Goal: Answer question/provide support: Share knowledge or assist other users

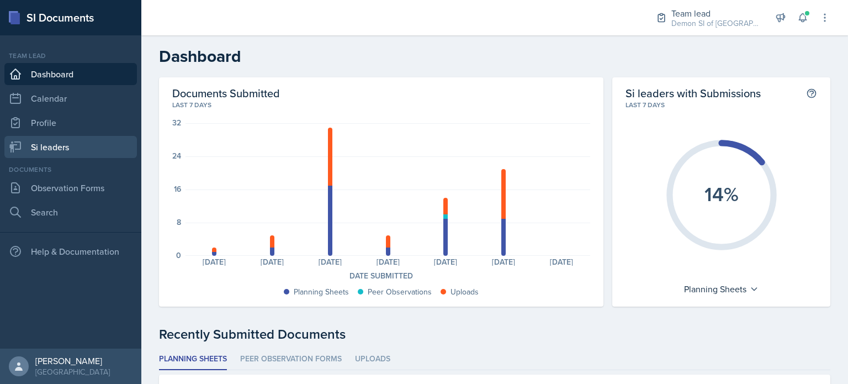
click at [86, 136] on link "Si leaders" at bounding box center [70, 147] width 133 height 22
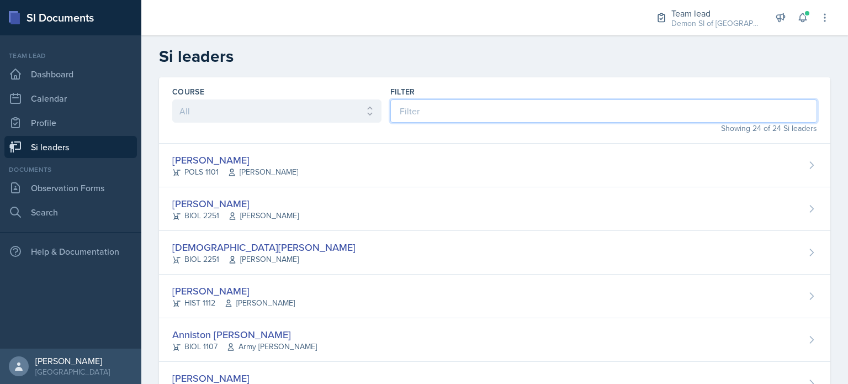
click at [464, 107] on input at bounding box center [603, 110] width 427 height 23
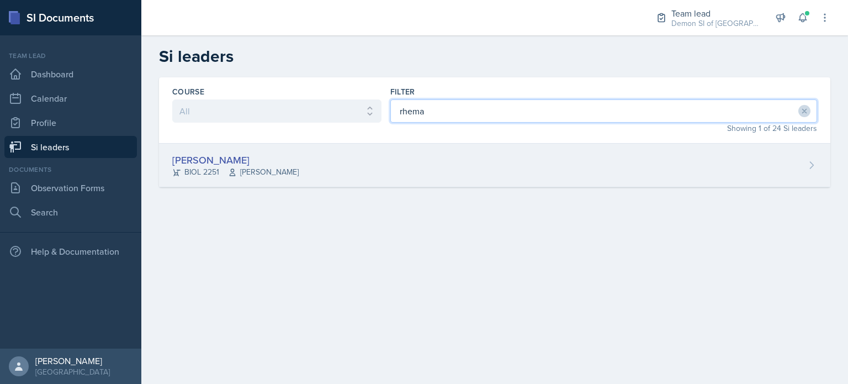
type input "rhema"
click at [375, 159] on div "[PERSON_NAME] BIOL 2251 [PERSON_NAME]" at bounding box center [494, 166] width 671 height 44
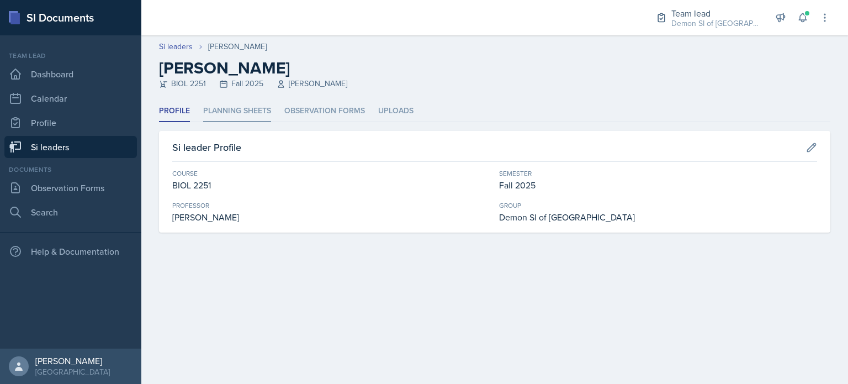
click at [253, 111] on li "Planning Sheets" at bounding box center [237, 111] width 68 height 22
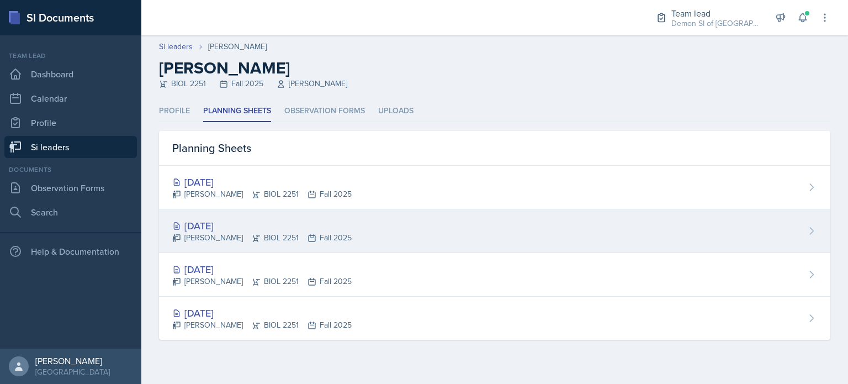
click at [239, 224] on div "[DATE]" at bounding box center [261, 225] width 179 height 15
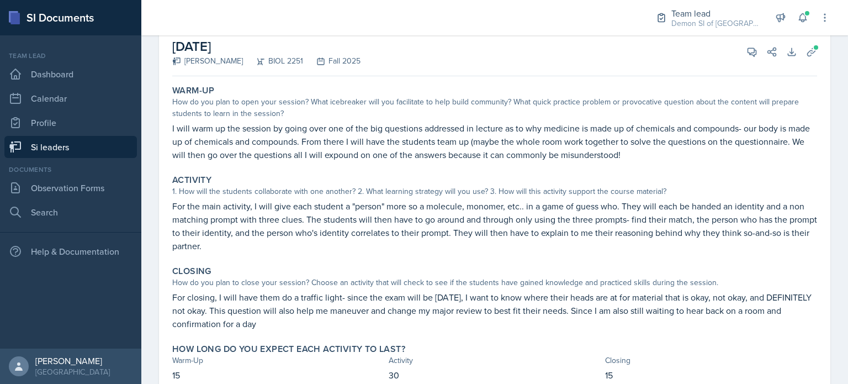
scroll to position [68, 0]
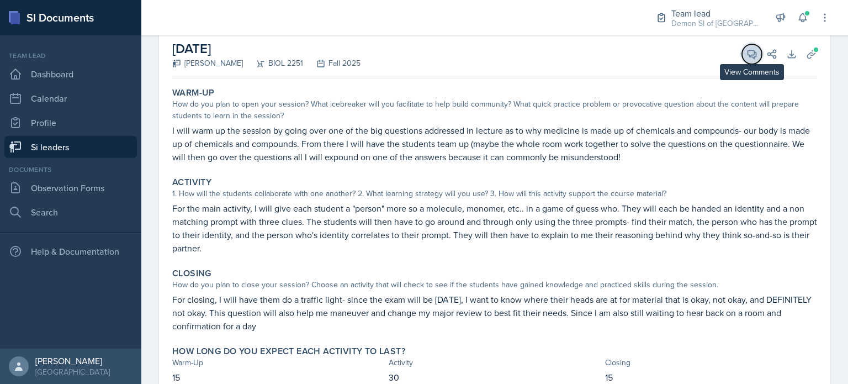
click at [747, 51] on icon at bounding box center [752, 54] width 11 height 11
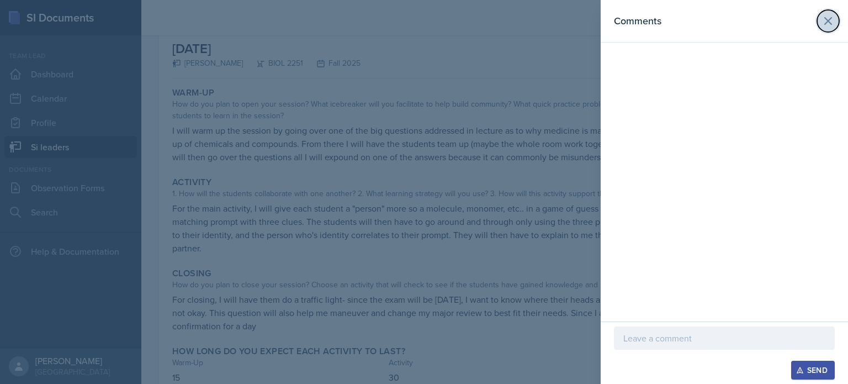
click at [828, 26] on icon at bounding box center [828, 20] width 13 height 13
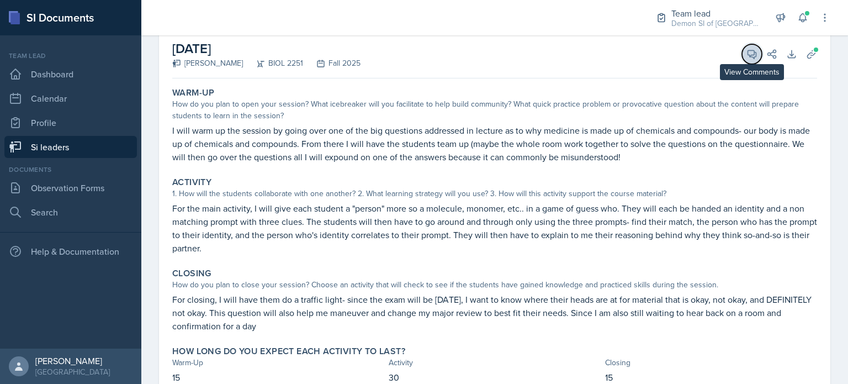
click at [742, 50] on button "View Comments" at bounding box center [752, 54] width 20 height 20
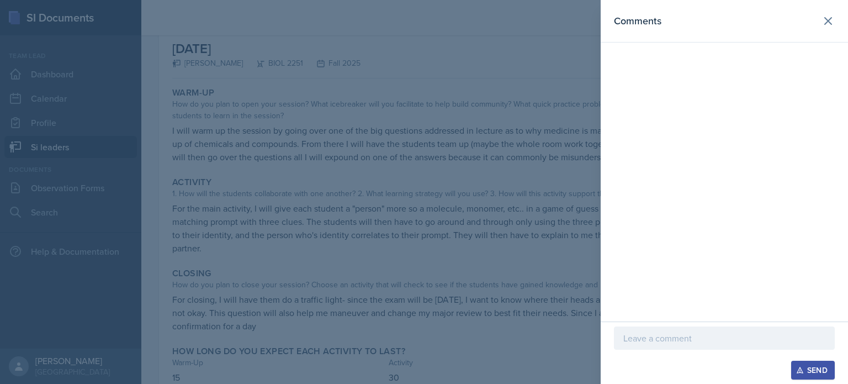
click at [643, 343] on p at bounding box center [724, 337] width 202 height 13
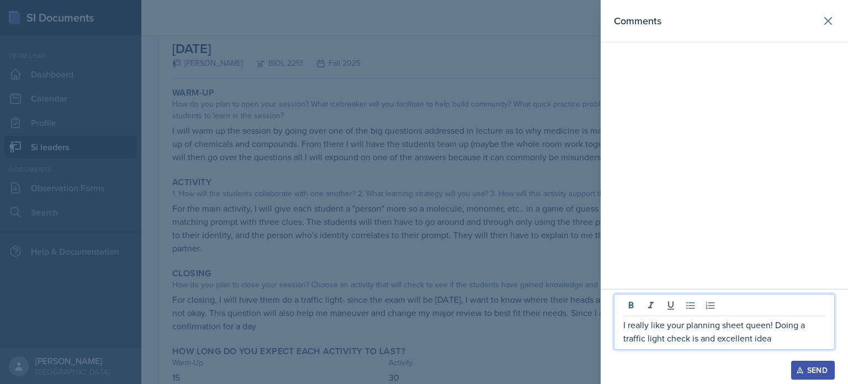
click at [712, 338] on p "I really like your planning sheet queen! Doing a traffic light check is and exc…" at bounding box center [724, 331] width 202 height 27
click at [784, 340] on p "I really like your planning sheet queen! Doing a traffic light check is an exce…" at bounding box center [724, 331] width 202 height 27
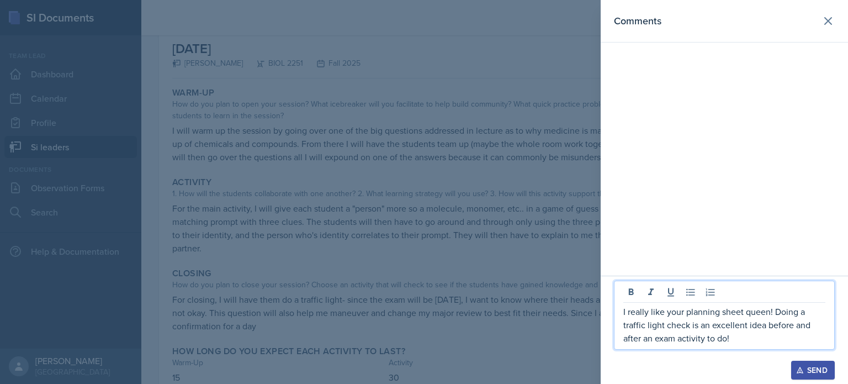
click at [802, 367] on icon "button" at bounding box center [800, 370] width 8 height 8
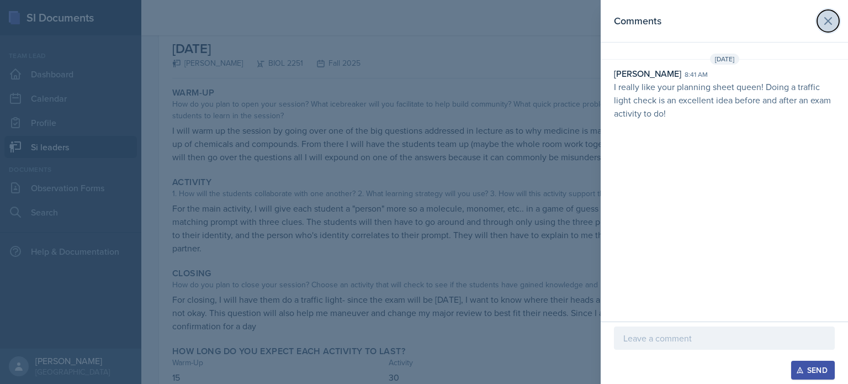
click at [823, 22] on icon at bounding box center [828, 20] width 13 height 13
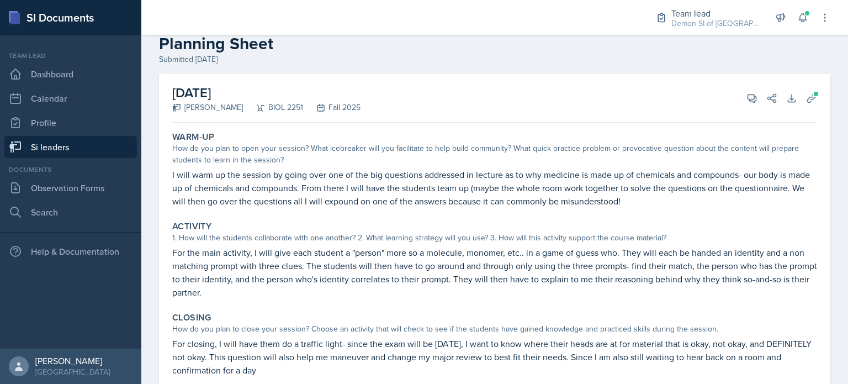
scroll to position [24, 0]
click at [744, 92] on button "View Comments" at bounding box center [752, 98] width 20 height 20
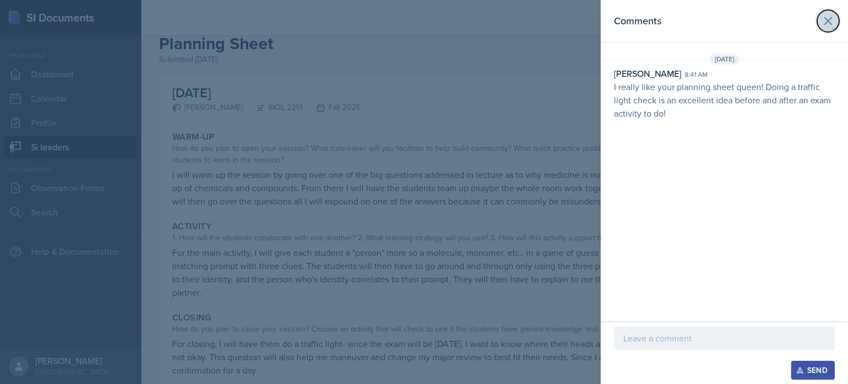
click at [823, 30] on button at bounding box center [828, 21] width 22 height 22
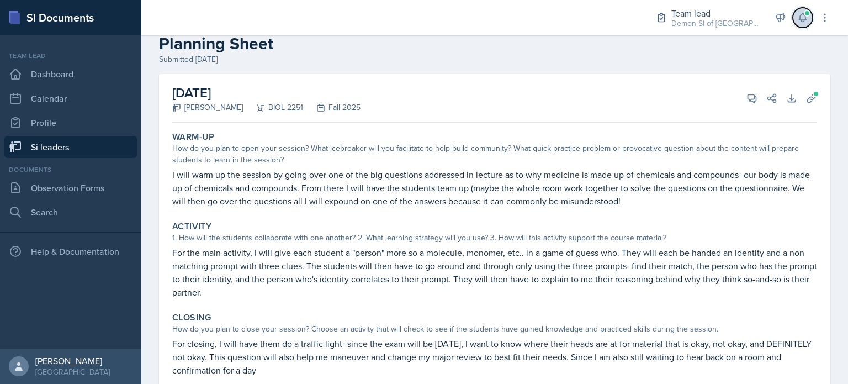
click at [801, 14] on icon at bounding box center [802, 17] width 11 height 11
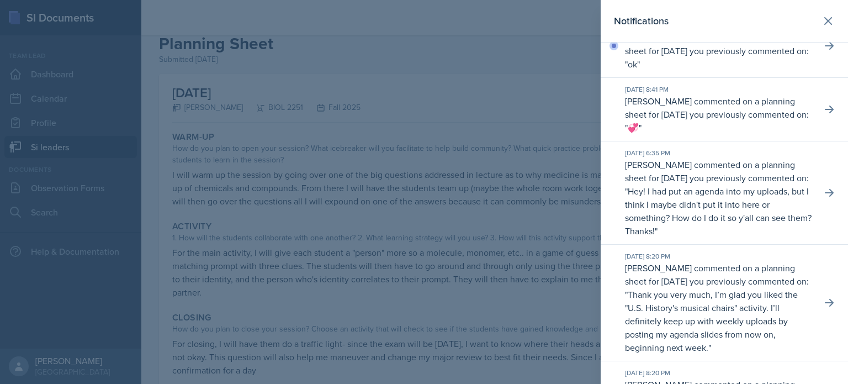
scroll to position [454, 0]
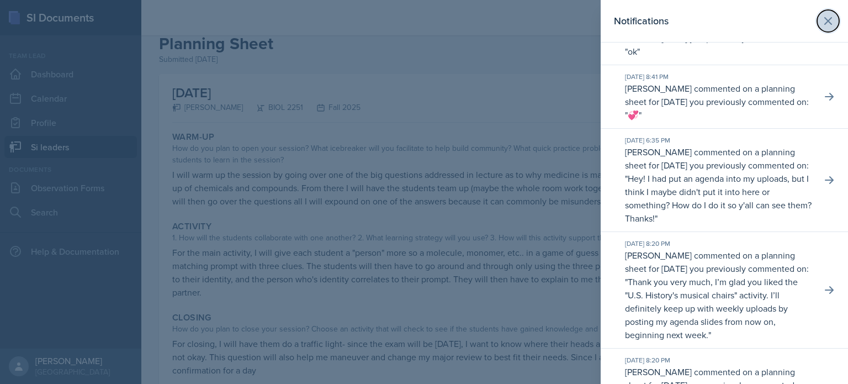
click at [822, 20] on icon at bounding box center [828, 20] width 13 height 13
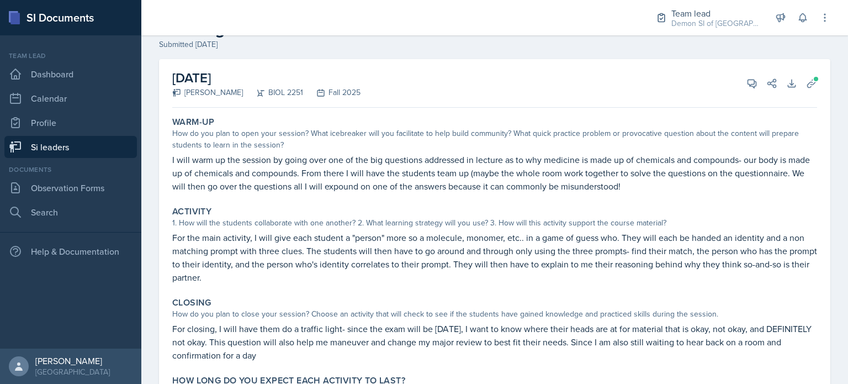
scroll to position [0, 0]
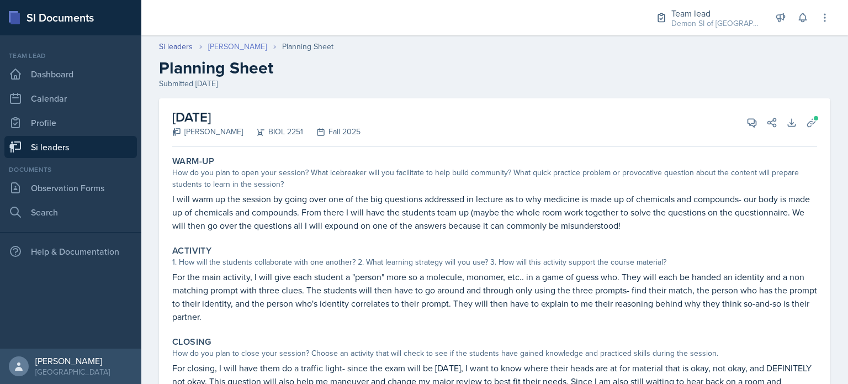
click at [236, 46] on link "[PERSON_NAME]" at bounding box center [237, 47] width 59 height 12
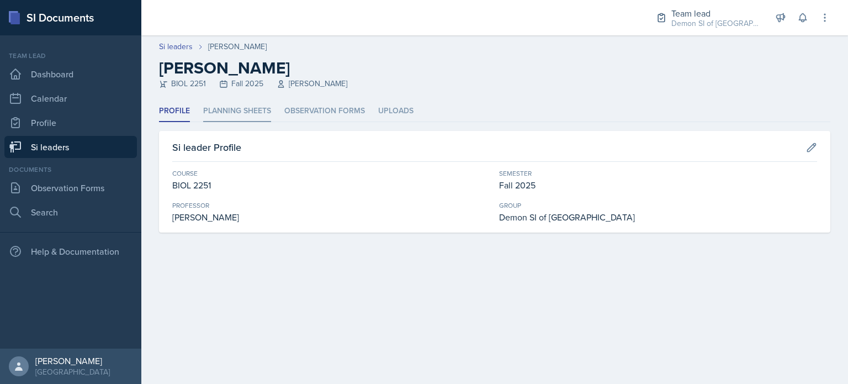
click at [248, 110] on li "Planning Sheets" at bounding box center [237, 111] width 68 height 22
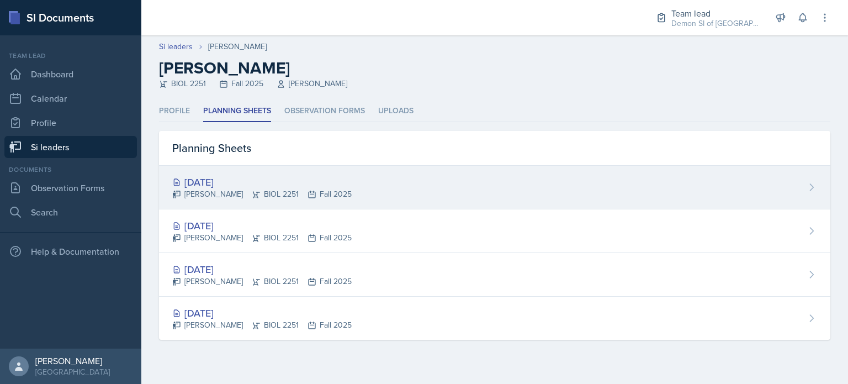
click at [265, 192] on div "[PERSON_NAME] BIOL 2251 Fall 2025" at bounding box center [261, 194] width 179 height 12
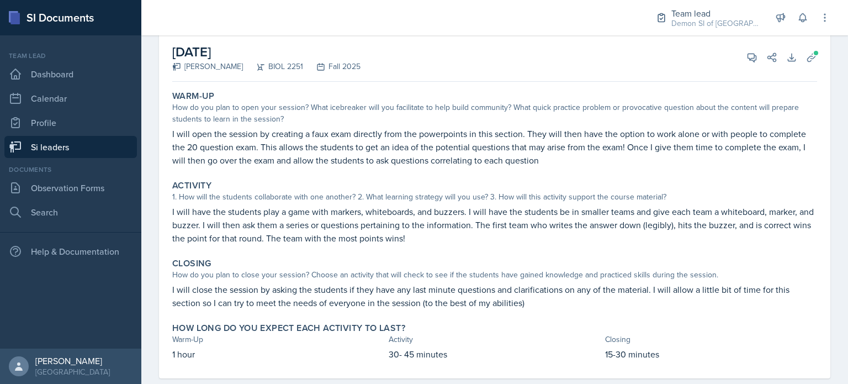
scroll to position [66, 0]
click at [742, 66] on button "View Comments" at bounding box center [752, 57] width 20 height 20
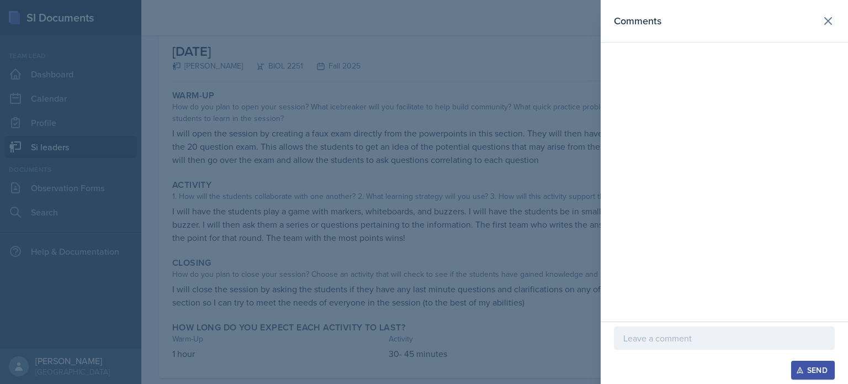
click at [675, 349] on div at bounding box center [724, 337] width 221 height 23
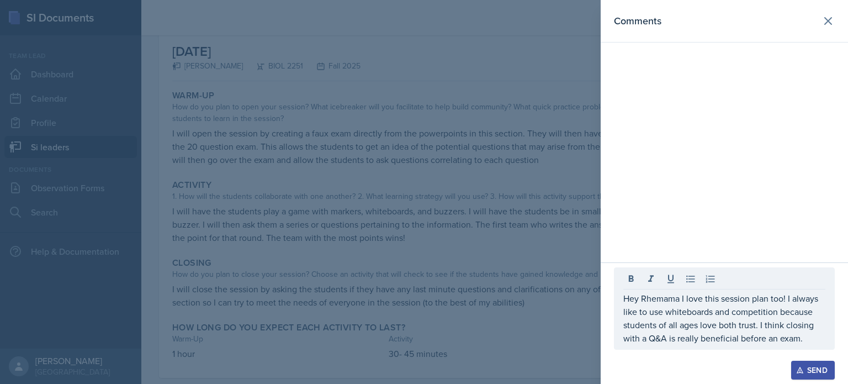
click at [802, 366] on icon "button" at bounding box center [800, 370] width 8 height 8
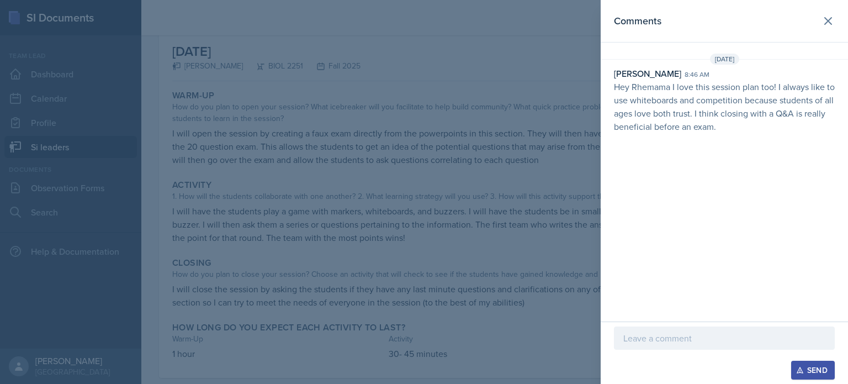
click at [819, 10] on header "Comments" at bounding box center [724, 21] width 247 height 43
click at [824, 23] on icon at bounding box center [828, 20] width 13 height 13
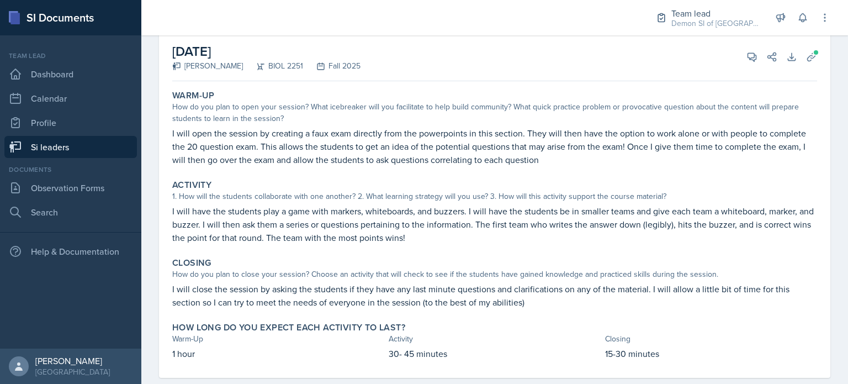
scroll to position [0, 0]
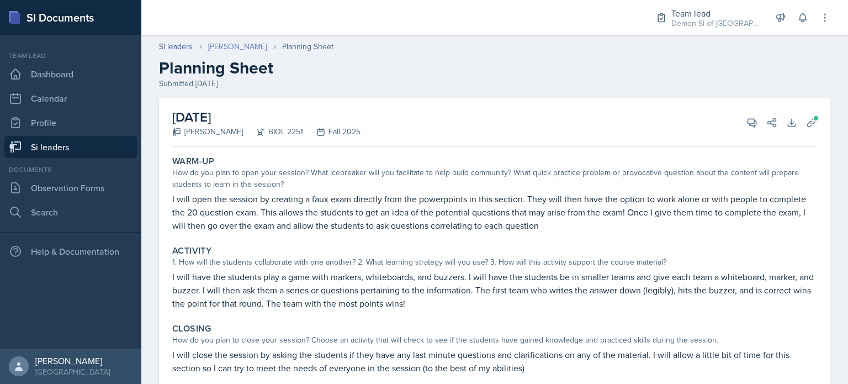
click at [230, 44] on link "[PERSON_NAME]" at bounding box center [237, 47] width 59 height 12
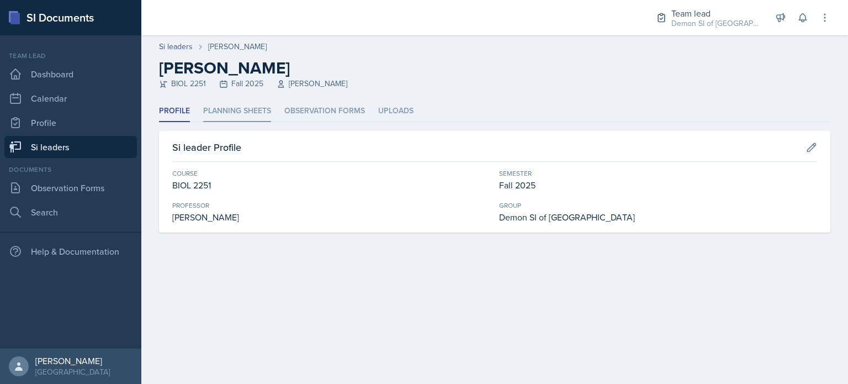
click at [240, 114] on li "Planning Sheets" at bounding box center [237, 111] width 68 height 22
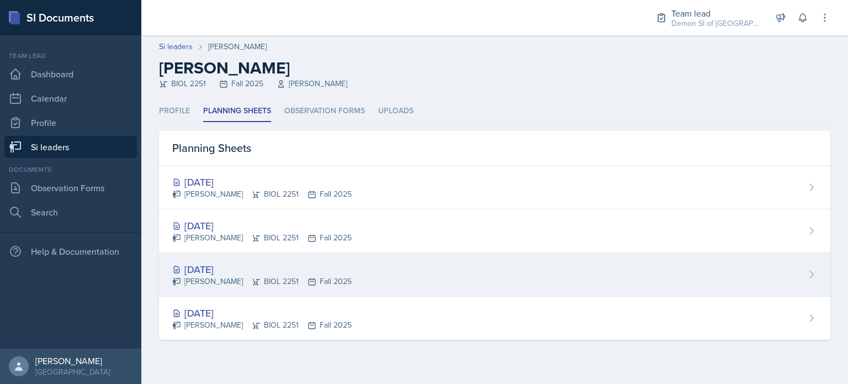
click at [245, 260] on div "[DATE] [PERSON_NAME] BIOL 2251 Fall 2025" at bounding box center [494, 275] width 671 height 44
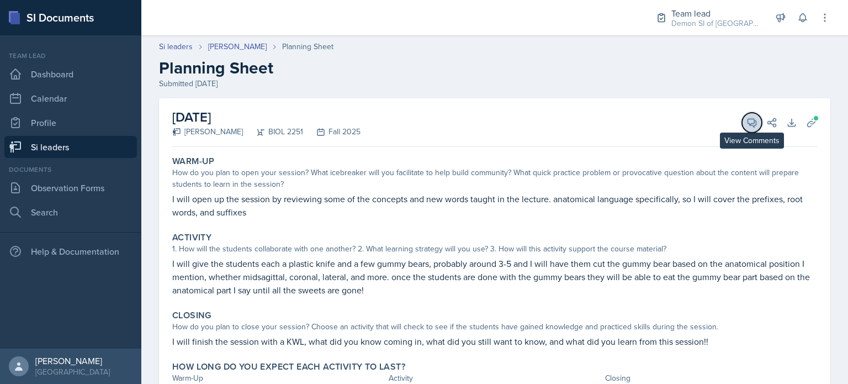
click at [747, 124] on icon at bounding box center [752, 122] width 11 height 11
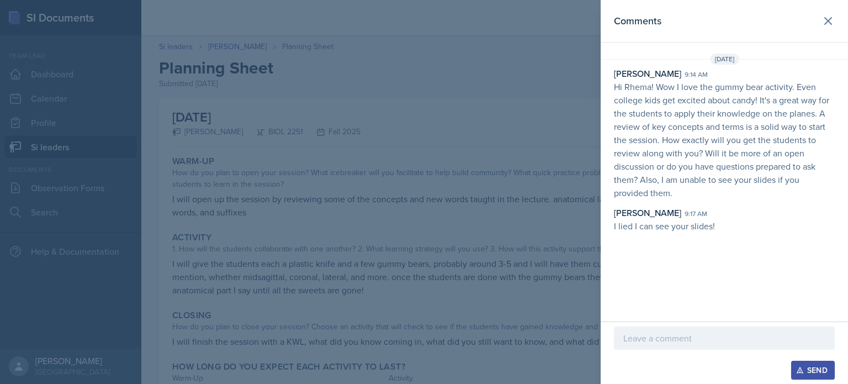
click at [839, 17] on header "Comments" at bounding box center [724, 21] width 247 height 43
click at [827, 19] on icon at bounding box center [828, 21] width 7 height 7
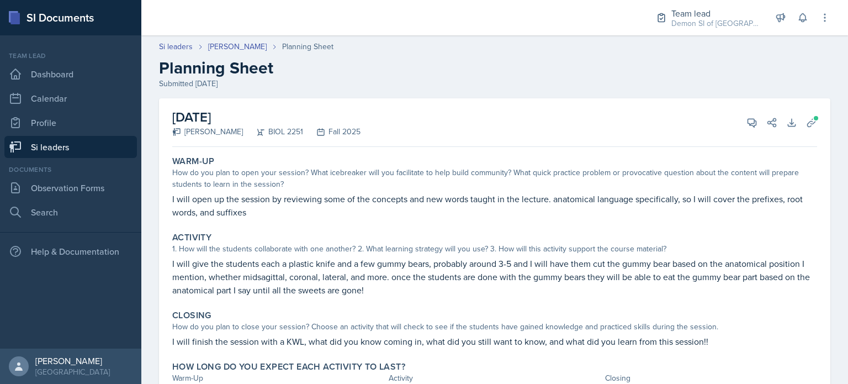
scroll to position [60, 0]
